Goal: Information Seeking & Learning: Learn about a topic

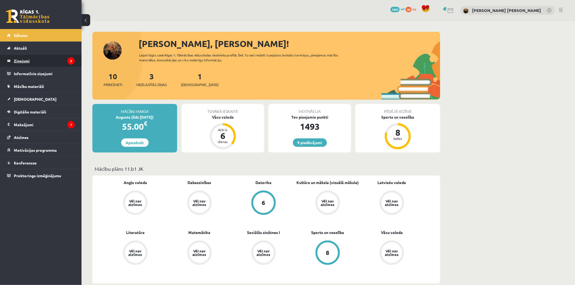
click at [31, 63] on legend "Ziņojumi 3" at bounding box center [44, 61] width 61 height 12
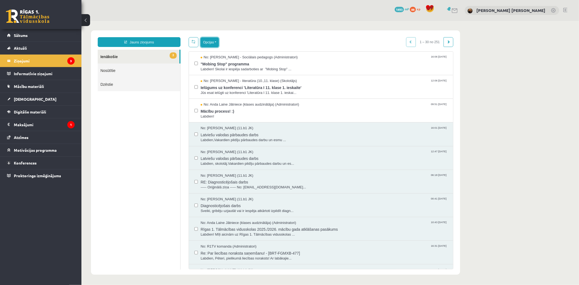
click at [210, 40] on button "Opcijas" at bounding box center [209, 42] width 18 height 10
click at [227, 67] on link "Atzīmēt visus kā lasītus" at bounding box center [242, 68] width 71 height 5
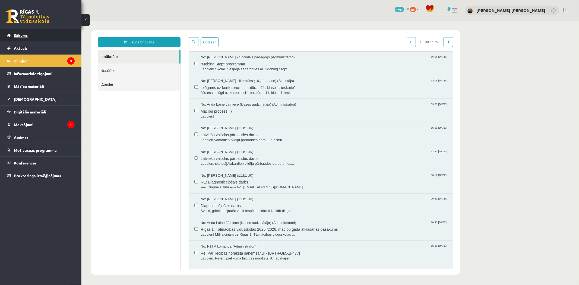
click at [26, 37] on span "Sākums" at bounding box center [21, 35] width 14 height 5
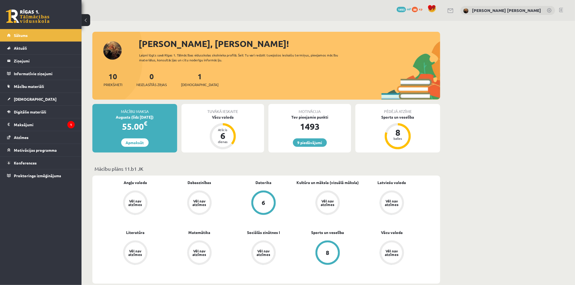
scroll to position [191, 0]
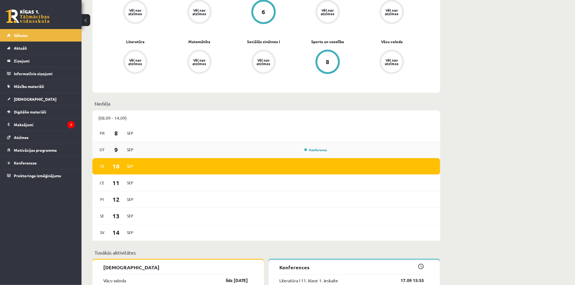
click at [321, 152] on div "Konference" at bounding box center [315, 149] width 27 height 5
click at [321, 150] on link "Konference" at bounding box center [315, 150] width 23 height 4
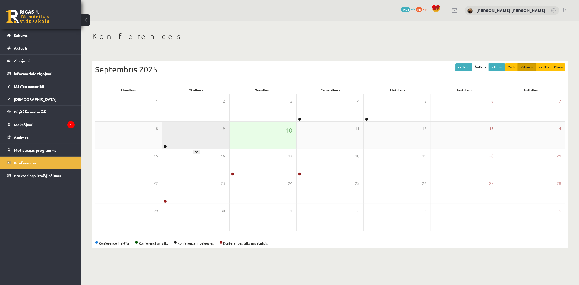
click at [200, 141] on div "9" at bounding box center [195, 135] width 67 height 27
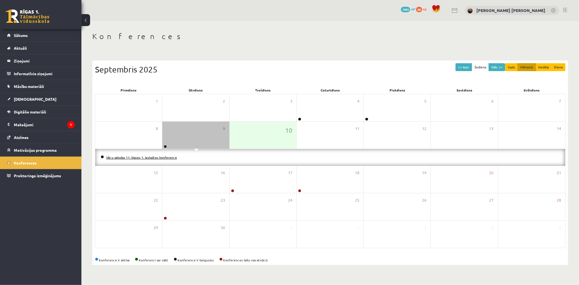
click at [164, 158] on link "Vācu valodas 11. klases 1. ieskaites konference" at bounding box center [141, 157] width 71 height 4
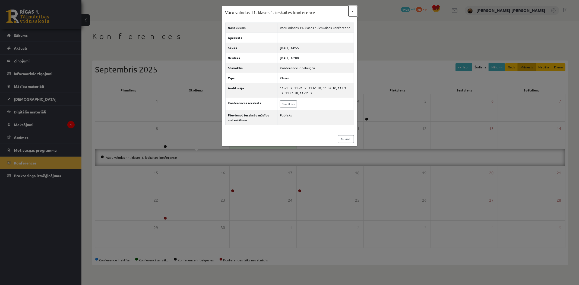
click at [354, 10] on button "×" at bounding box center [353, 11] width 9 height 10
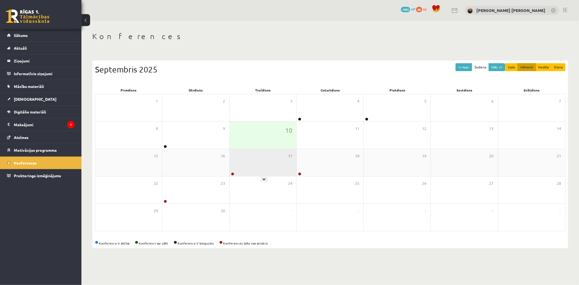
click at [254, 169] on div "17" at bounding box center [263, 162] width 67 height 27
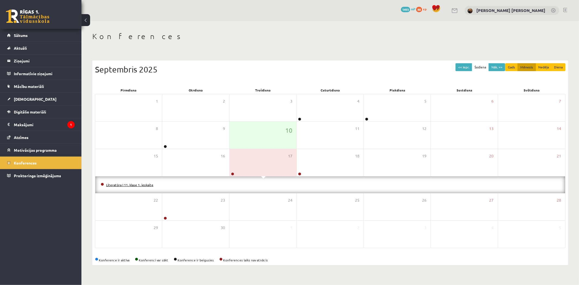
click at [132, 184] on link "Literatūra I 11. klase 1. ieskaite" at bounding box center [129, 185] width 47 height 4
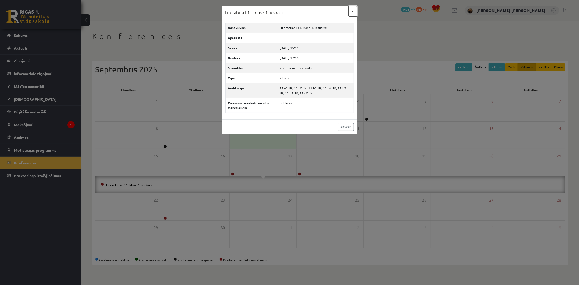
click at [356, 12] on button "×" at bounding box center [353, 11] width 9 height 10
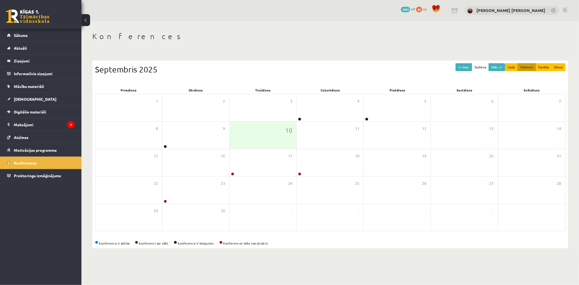
click at [441, 10] on span at bounding box center [436, 9] width 8 height 8
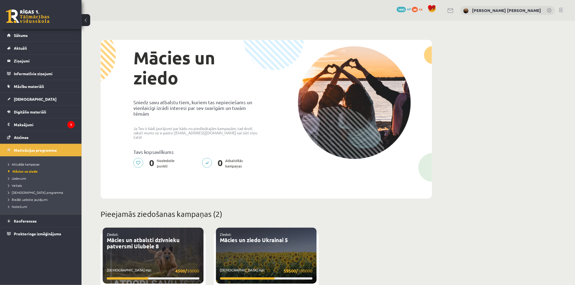
click at [406, 7] on span "1493" at bounding box center [401, 9] width 9 height 5
